Goal: Information Seeking & Learning: Learn about a topic

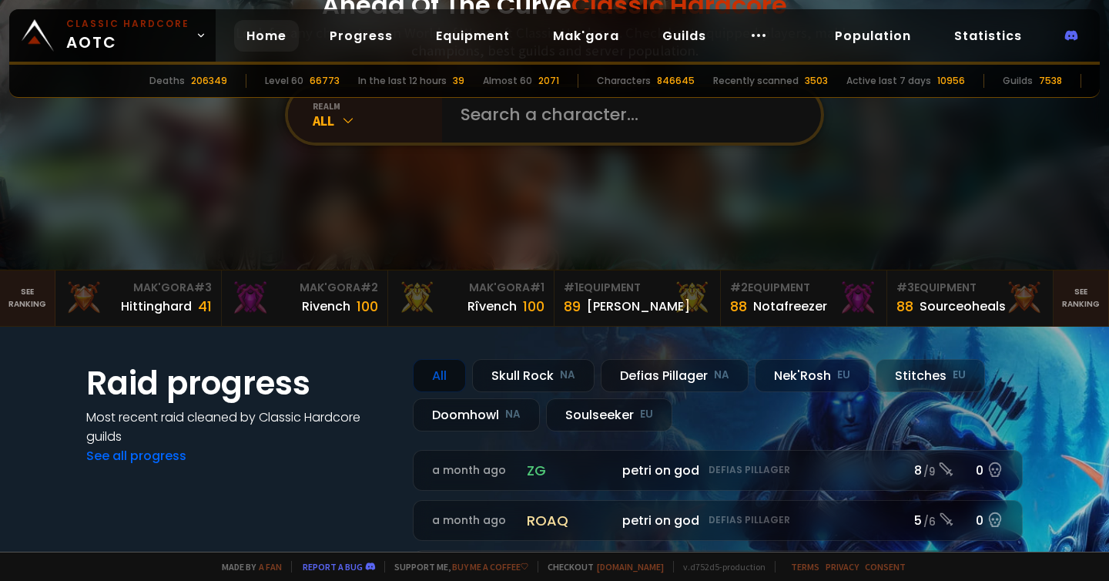
scroll to position [132, 0]
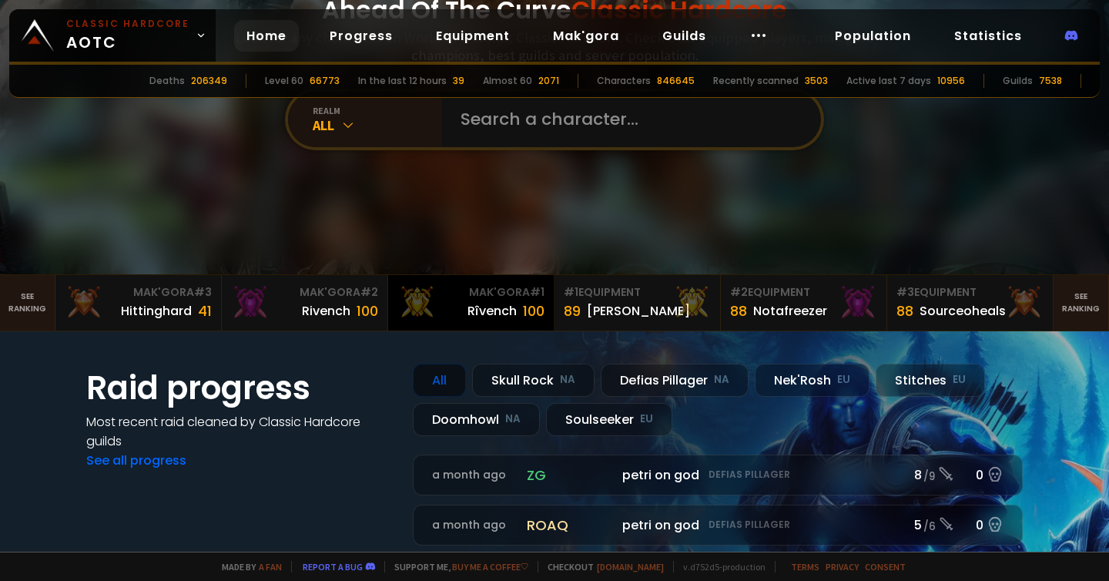
click at [492, 306] on div "Rîvench" at bounding box center [491, 310] width 49 height 19
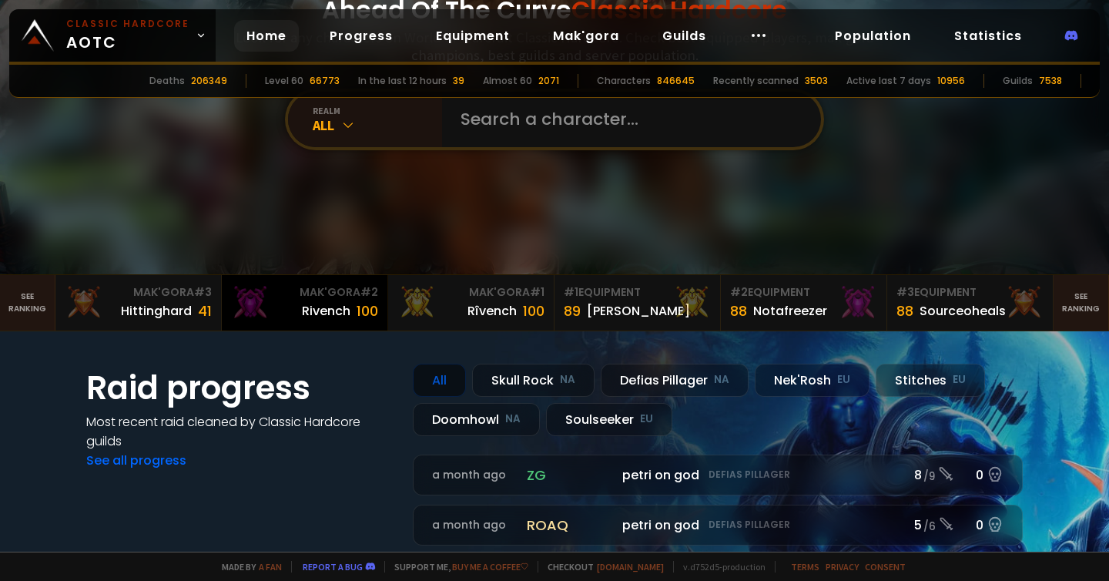
click at [310, 295] on div "Mak'Gora # 2" at bounding box center [304, 292] width 147 height 16
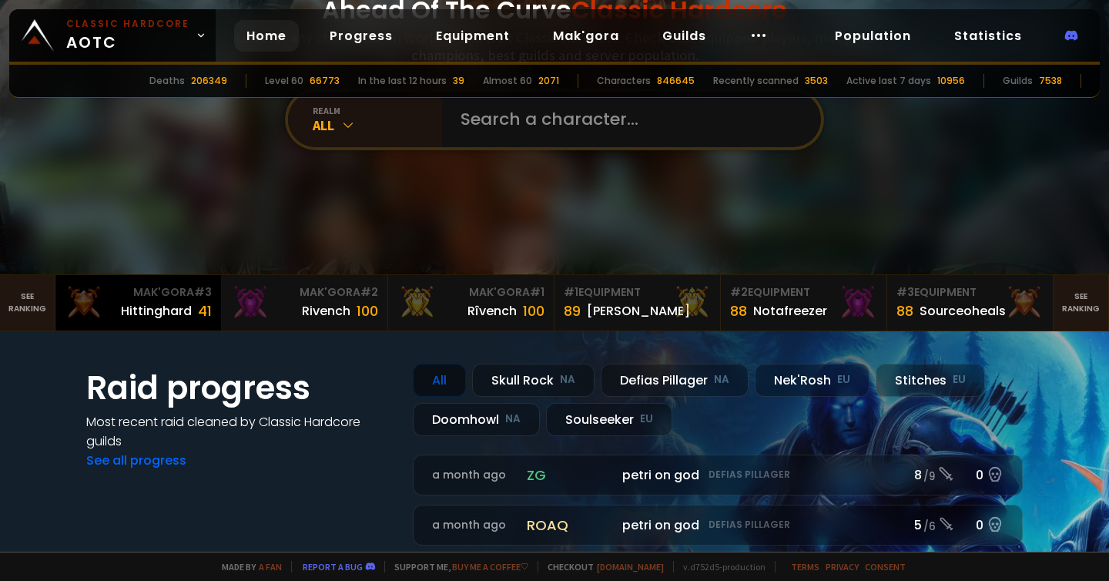
click at [166, 311] on div "Hittinghard" at bounding box center [156, 310] width 71 height 19
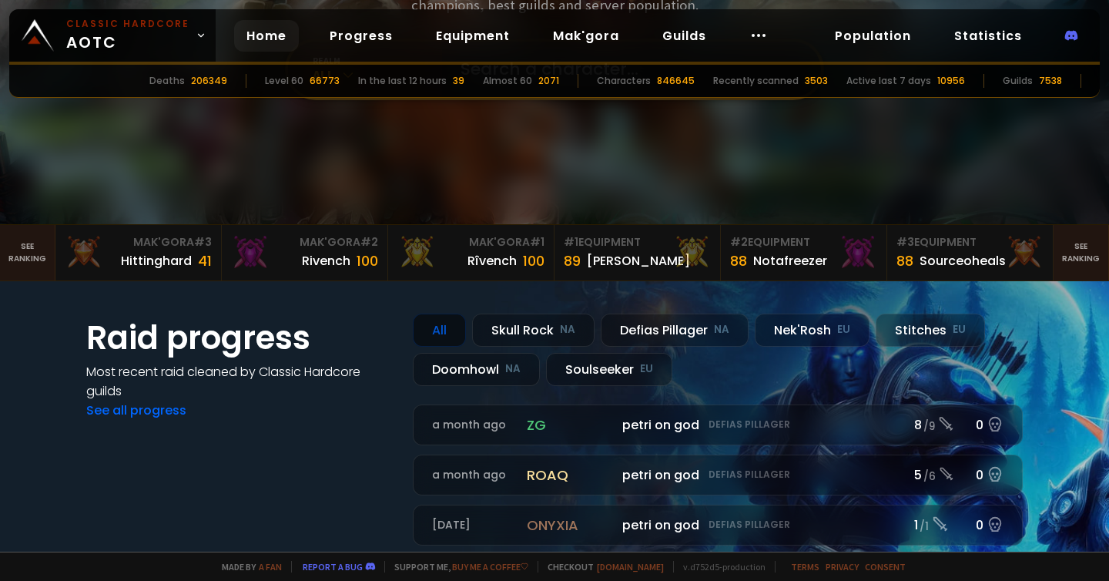
scroll to position [205, 0]
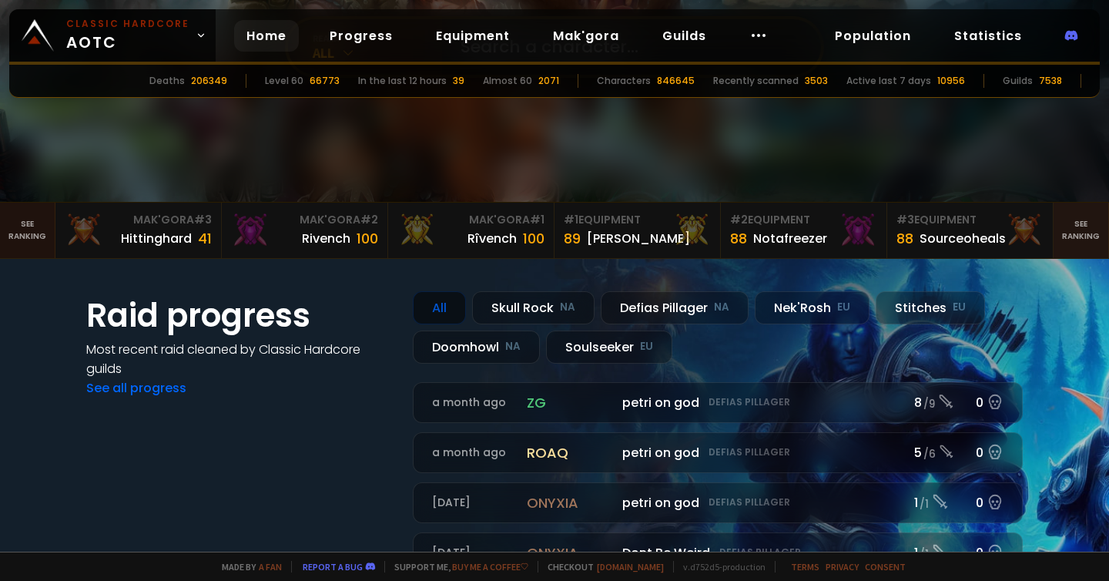
click at [14, 226] on link "See ranking" at bounding box center [27, 230] width 55 height 55
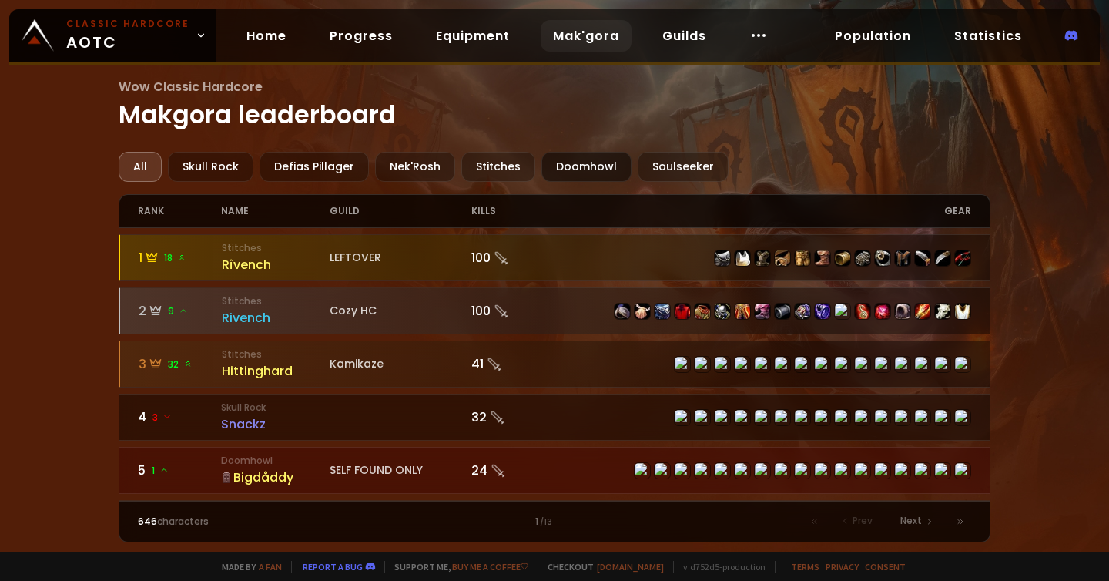
click at [594, 165] on div "Doomhowl" at bounding box center [586, 167] width 90 height 30
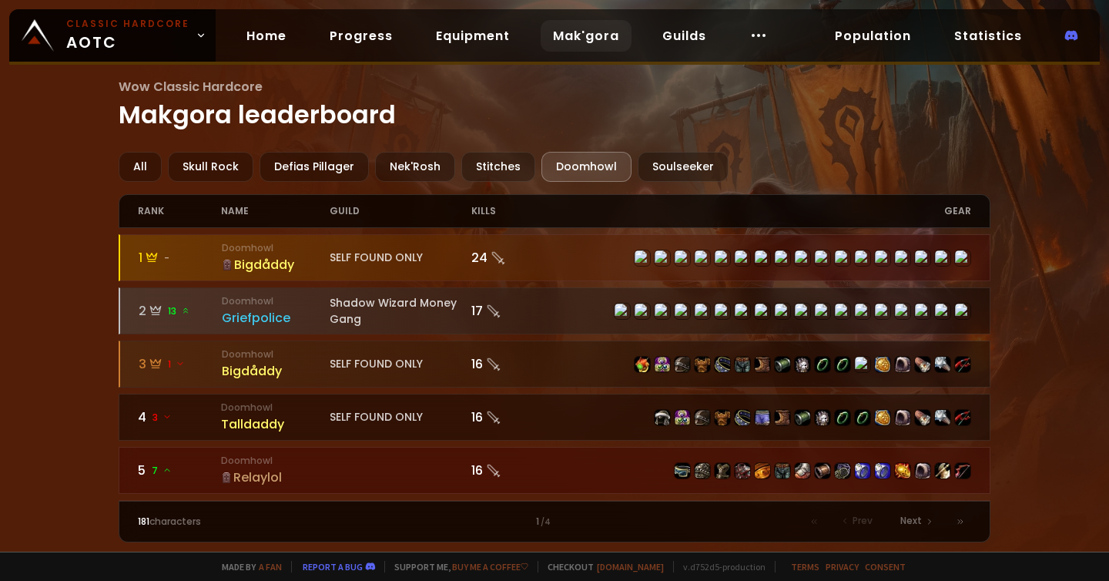
click at [325, 250] on small "Doomhowl" at bounding box center [276, 248] width 109 height 14
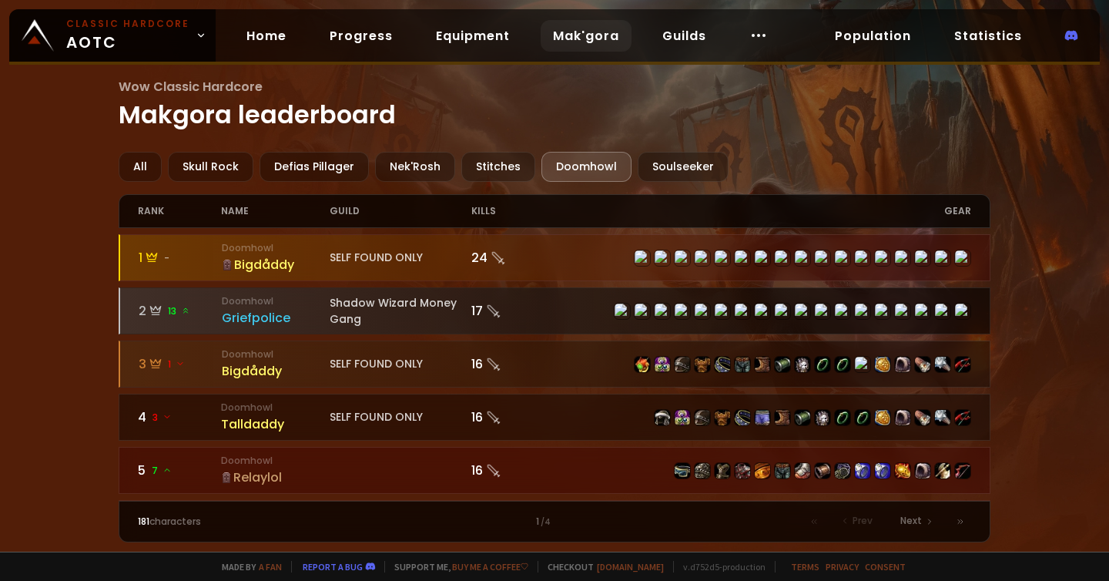
click at [347, 306] on div "Shadow Wizard Money Gang" at bounding box center [401, 311] width 142 height 32
click at [394, 289] on div at bounding box center [555, 310] width 870 height 45
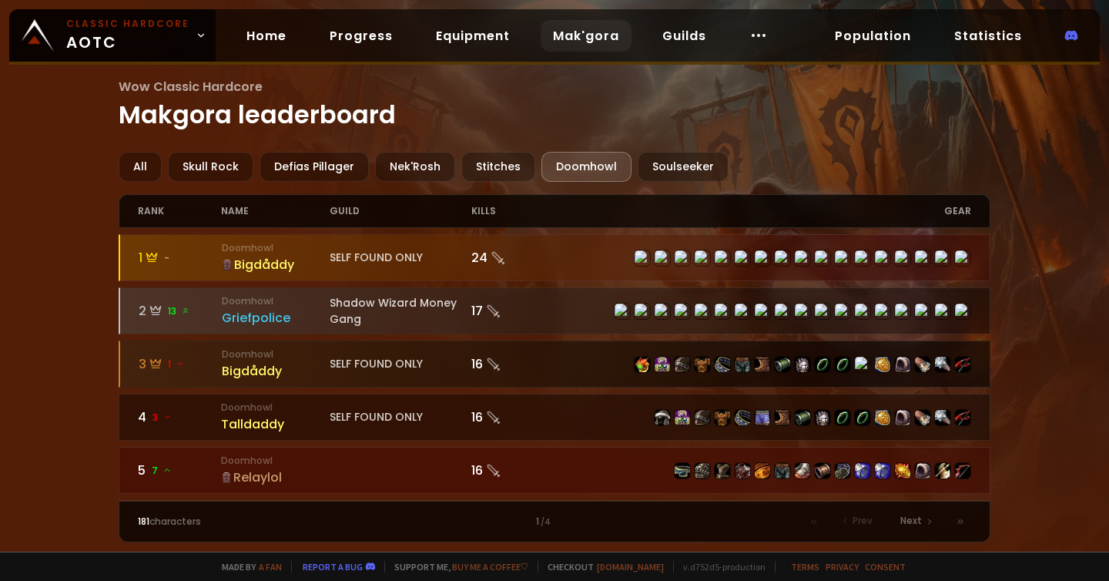
click at [373, 354] on div at bounding box center [555, 363] width 870 height 45
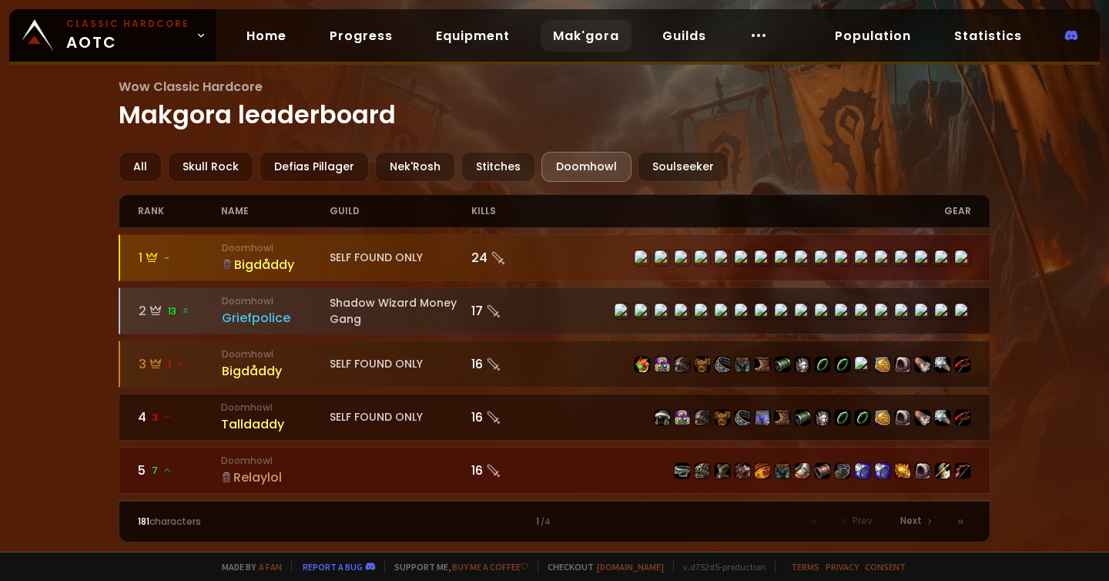
click at [279, 262] on div "Bigdåddy" at bounding box center [276, 264] width 109 height 19
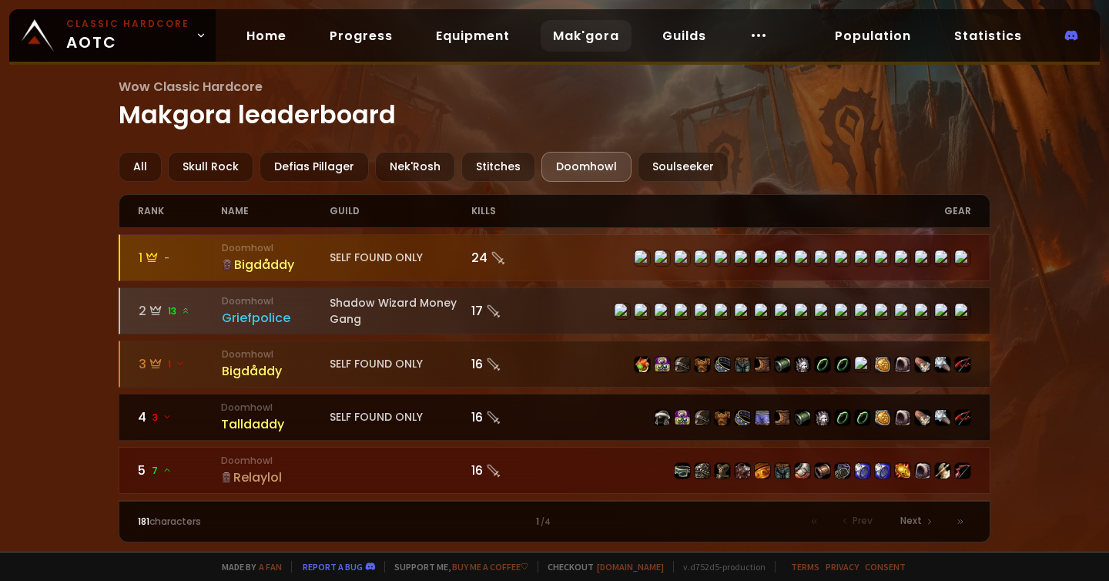
click at [369, 420] on div "SELF FOUND ONLY" at bounding box center [401, 417] width 142 height 16
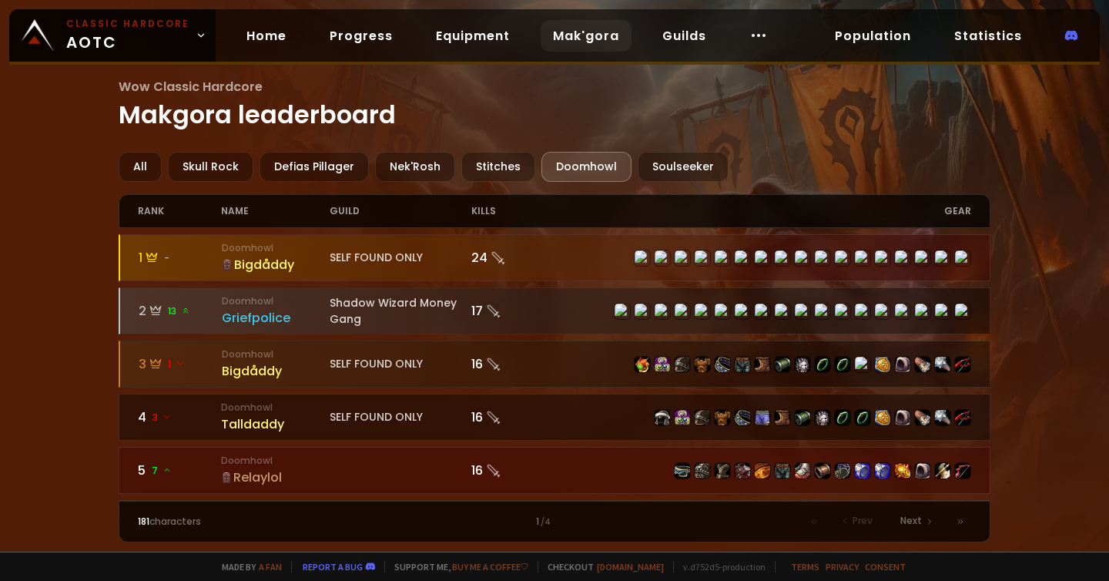
click at [333, 474] on link "5 7 Doomhowl Relaylol 16" at bounding box center [555, 470] width 872 height 47
click at [685, 170] on div "Soulseeker" at bounding box center [683, 167] width 91 height 30
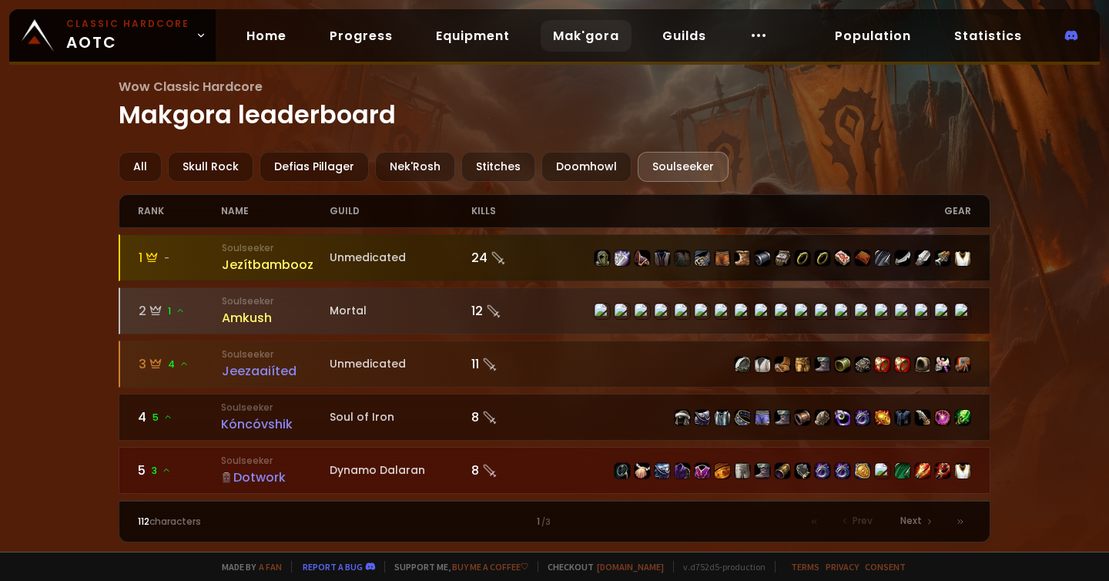
click at [414, 259] on div "Unmedicated" at bounding box center [401, 258] width 142 height 16
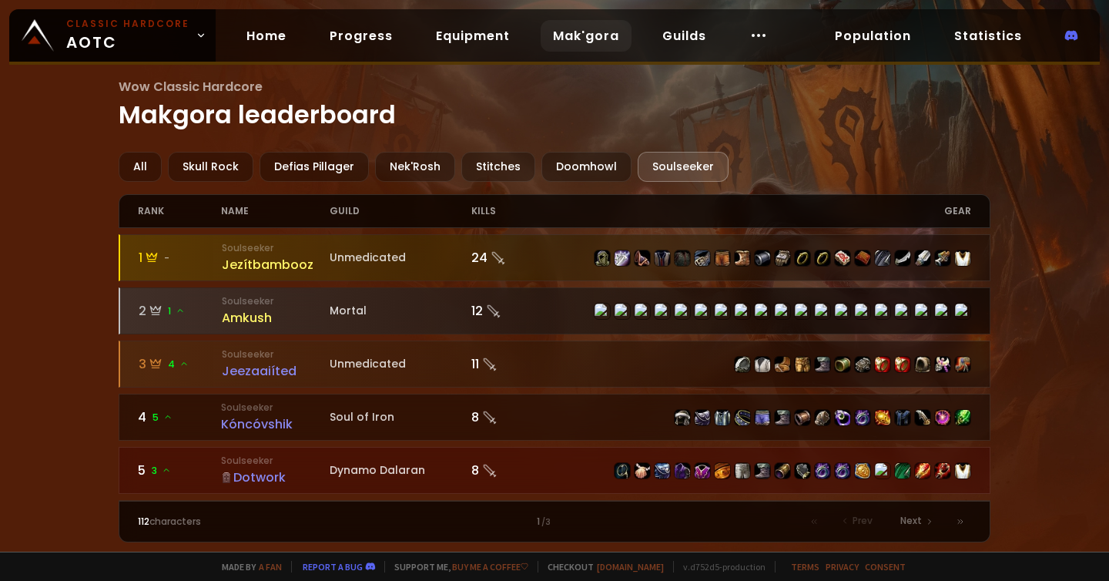
click at [383, 319] on div at bounding box center [555, 310] width 870 height 45
click at [264, 305] on small "Soulseeker" at bounding box center [276, 301] width 109 height 14
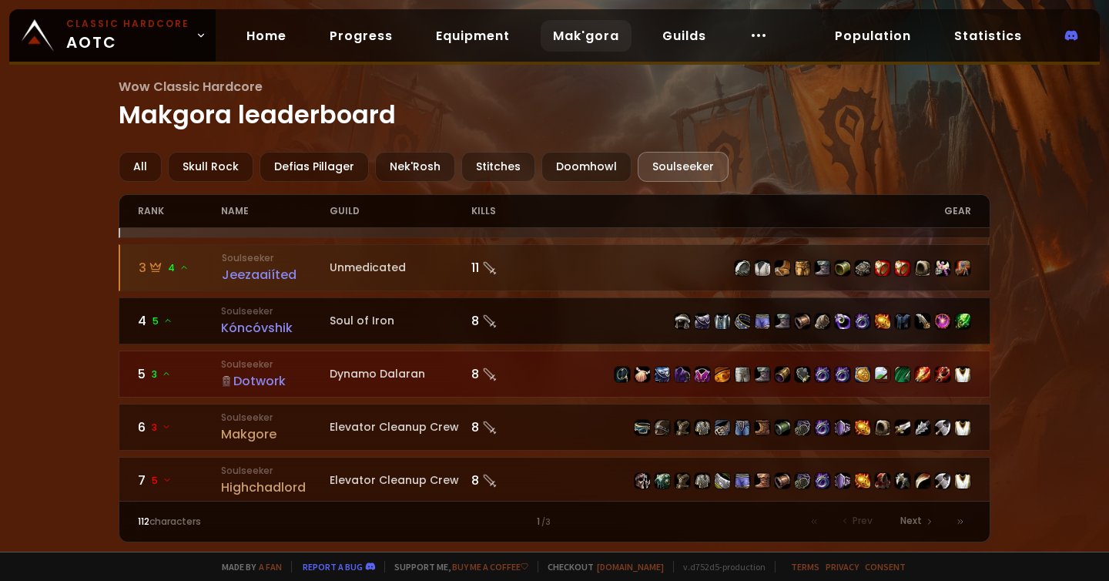
scroll to position [72, 0]
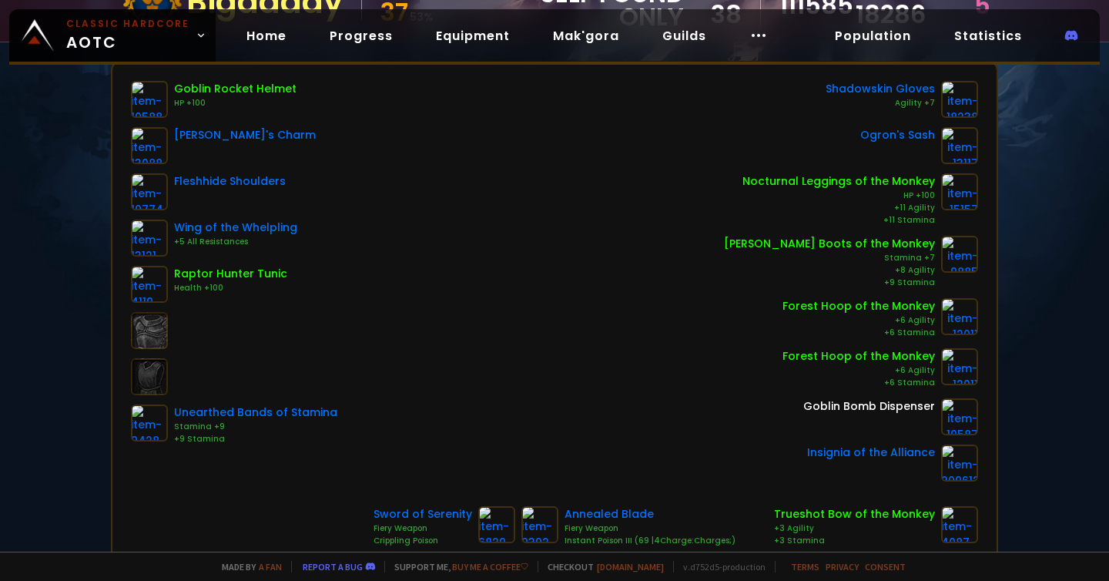
scroll to position [211, 0]
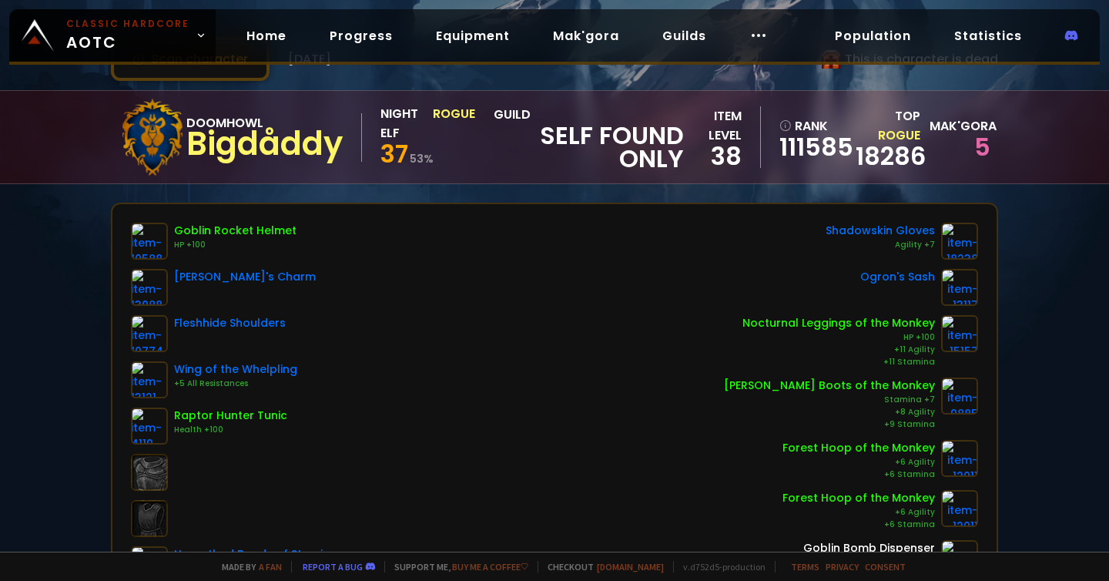
scroll to position [55, 0]
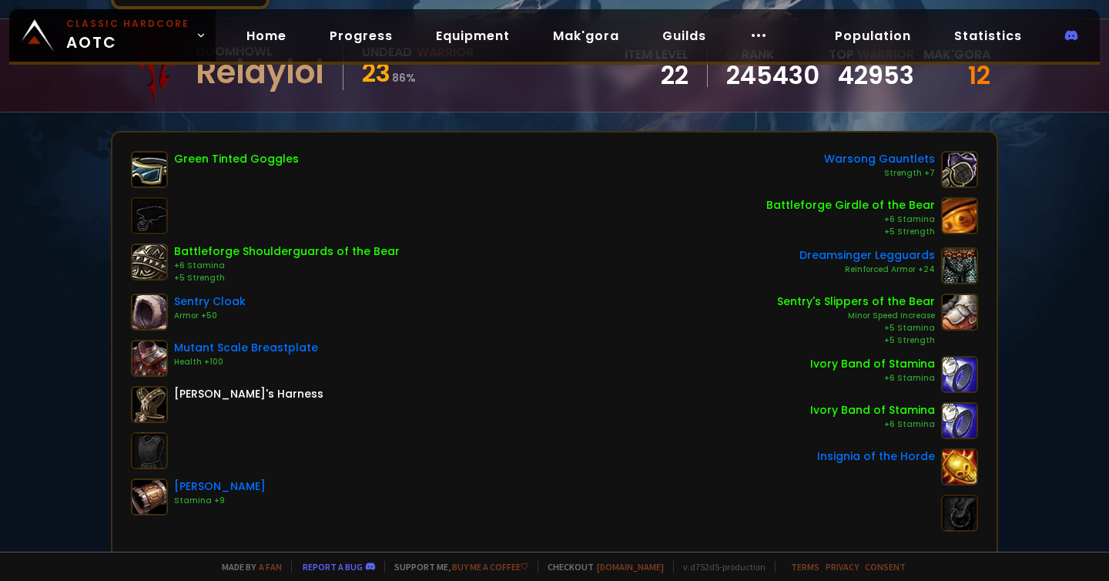
scroll to position [136, 0]
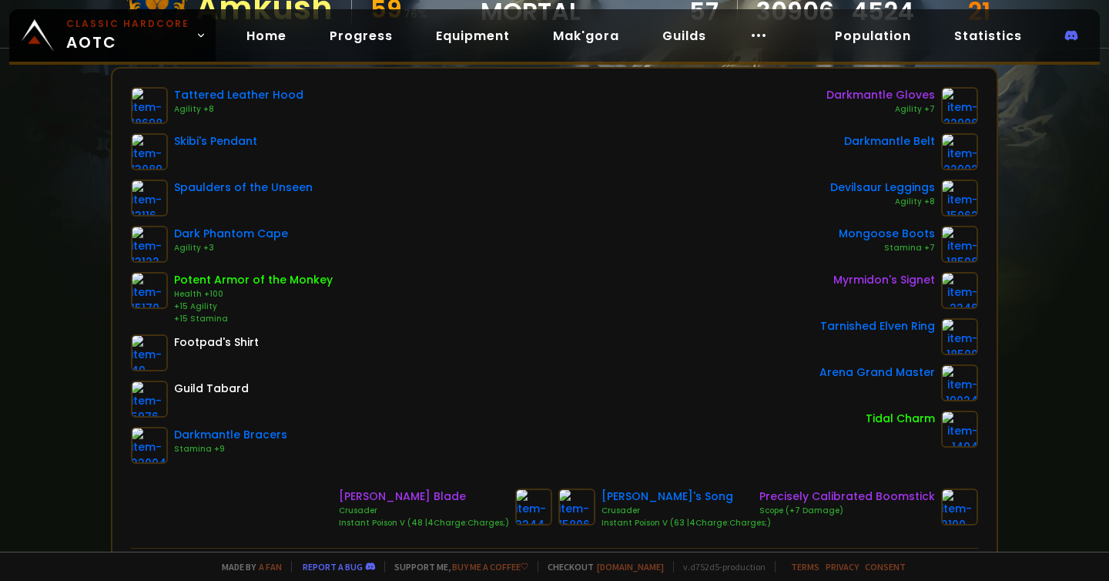
scroll to position [209, 0]
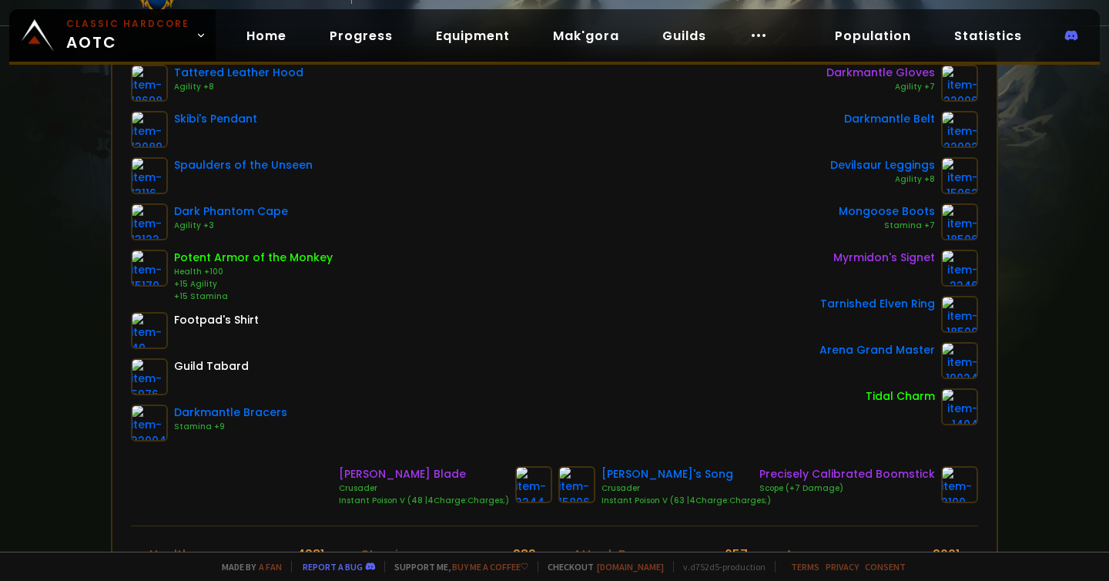
scroll to position [243, 0]
